Goal: Task Accomplishment & Management: Manage account settings

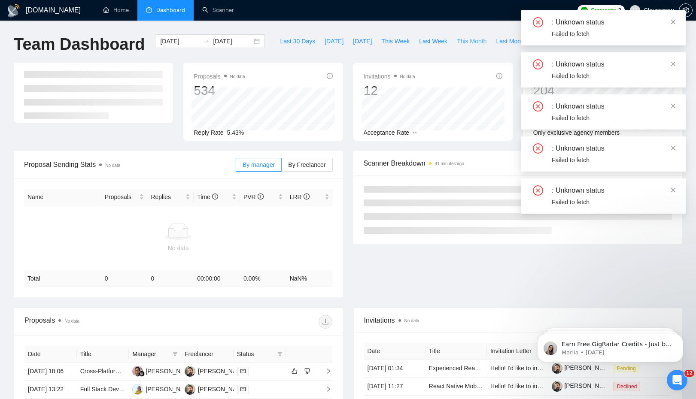
click at [475, 44] on span "This Month" at bounding box center [472, 41] width 30 height 9
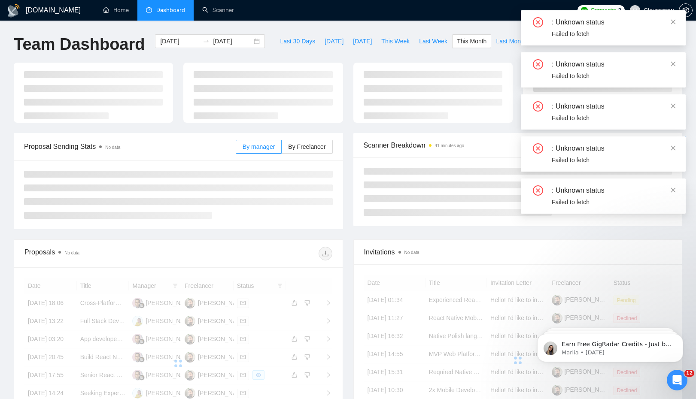
type input "[DATE]"
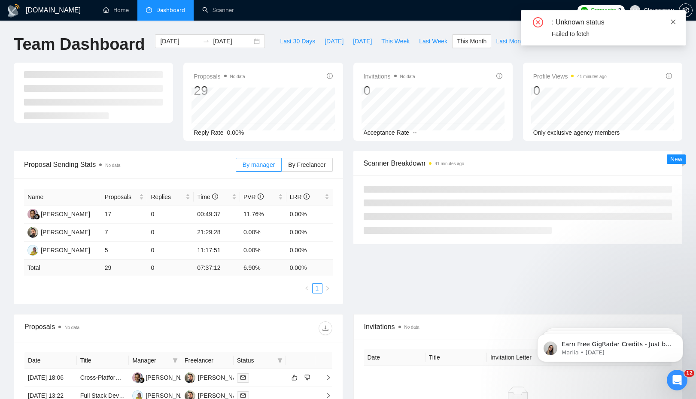
click at [674, 19] on icon "close" at bounding box center [673, 22] width 6 height 6
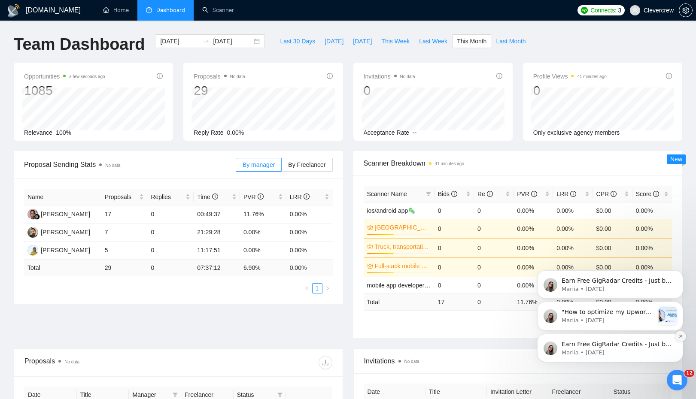
click at [683, 336] on icon "Dismiss notification" at bounding box center [681, 336] width 5 height 5
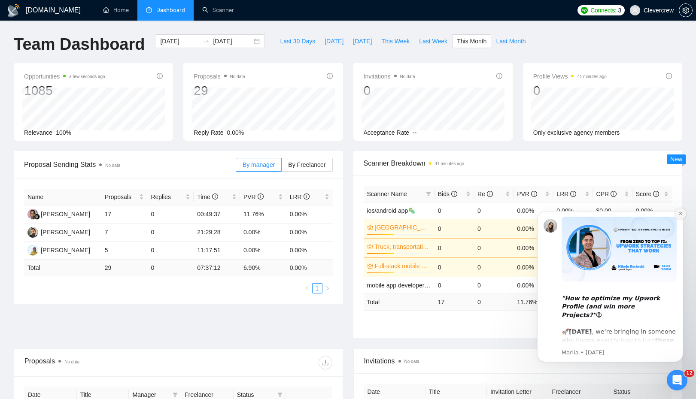
click at [680, 213] on icon "Dismiss notification" at bounding box center [680, 213] width 3 height 3
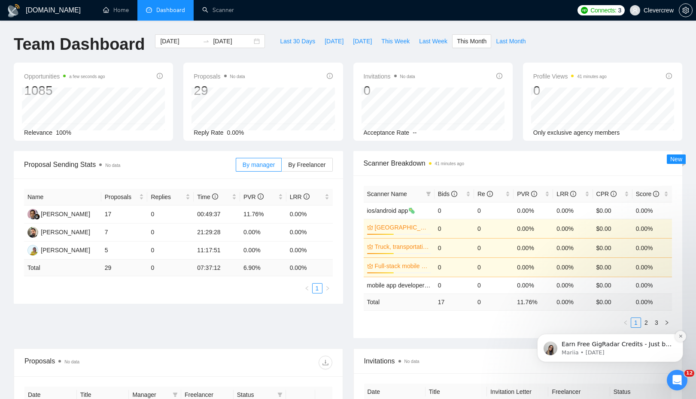
click at [678, 337] on button "Dismiss notification" at bounding box center [680, 336] width 11 height 11
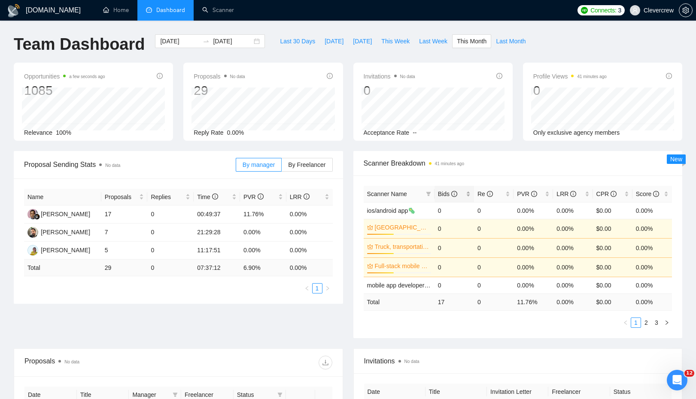
click at [445, 195] on span "Bids" at bounding box center [447, 194] width 19 height 7
click at [444, 195] on span "Bids" at bounding box center [447, 194] width 19 height 7
